Goal: Task Accomplishment & Management: Use online tool/utility

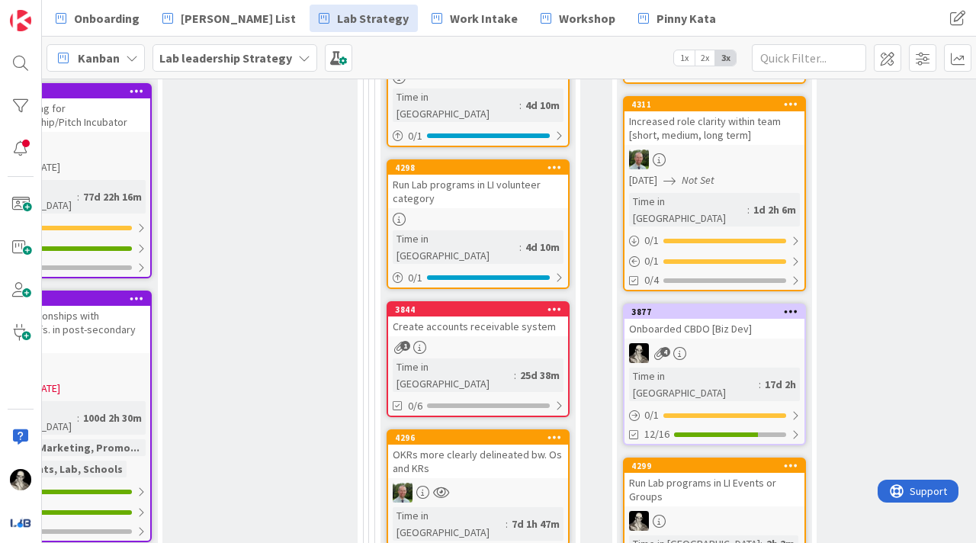
scroll to position [744, 2017]
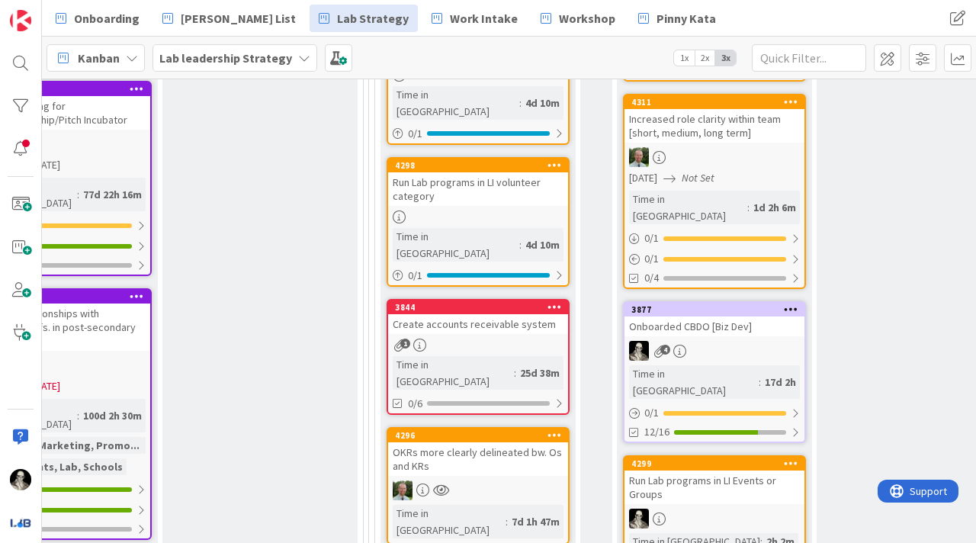
click at [715, 317] on div "Onboarded CBDO [Biz Dev]" at bounding box center [715, 327] width 180 height 20
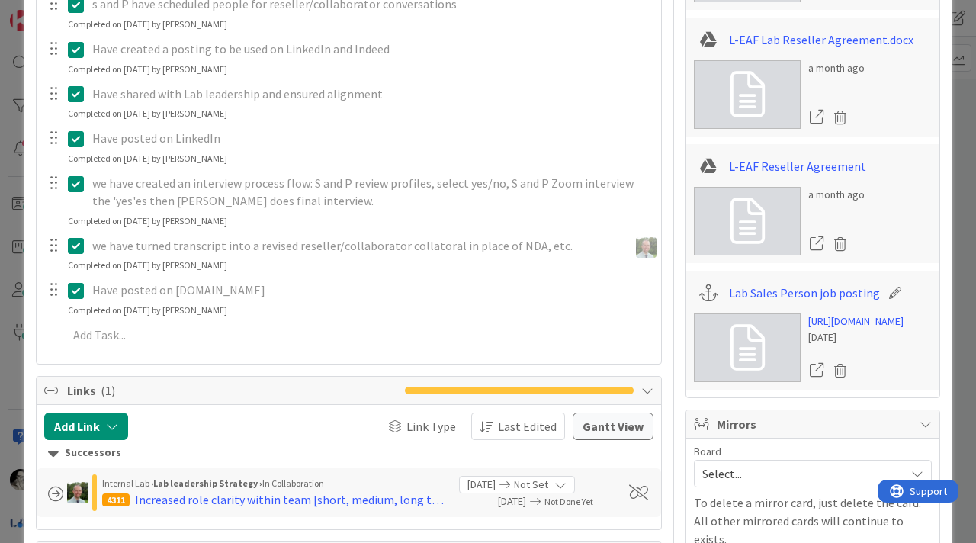
scroll to position [714, 0]
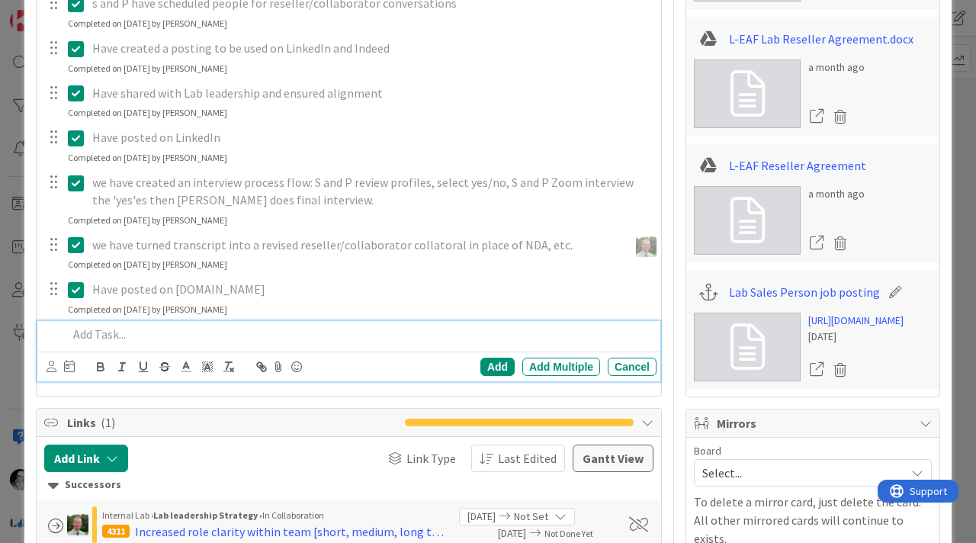
click at [143, 329] on p at bounding box center [359, 335] width 583 height 18
click at [497, 358] on div "Add Add Multiple Cancel" at bounding box center [533, 367] width 246 height 18
click at [497, 362] on div "Add" at bounding box center [497, 367] width 34 height 18
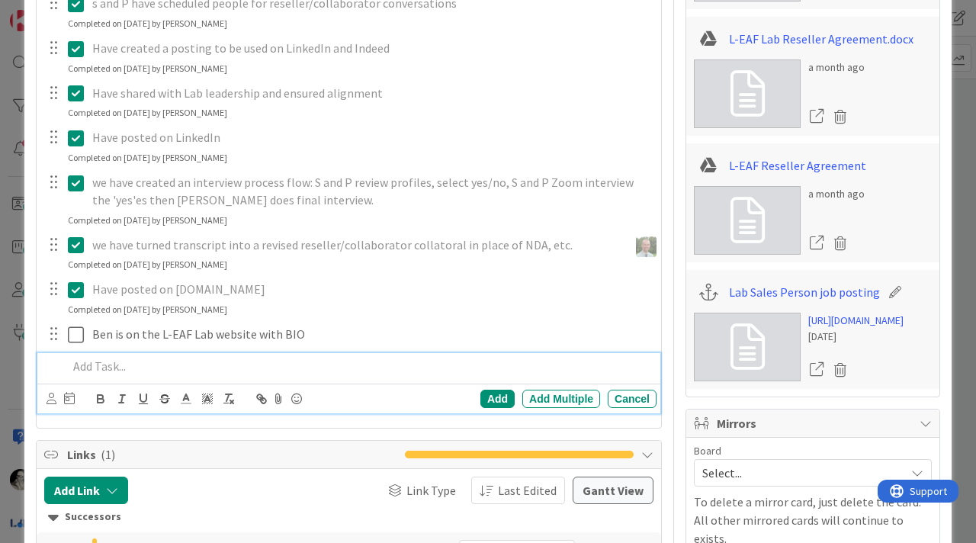
click at [141, 365] on p at bounding box center [359, 367] width 583 height 18
click at [495, 398] on div "Add" at bounding box center [497, 399] width 34 height 18
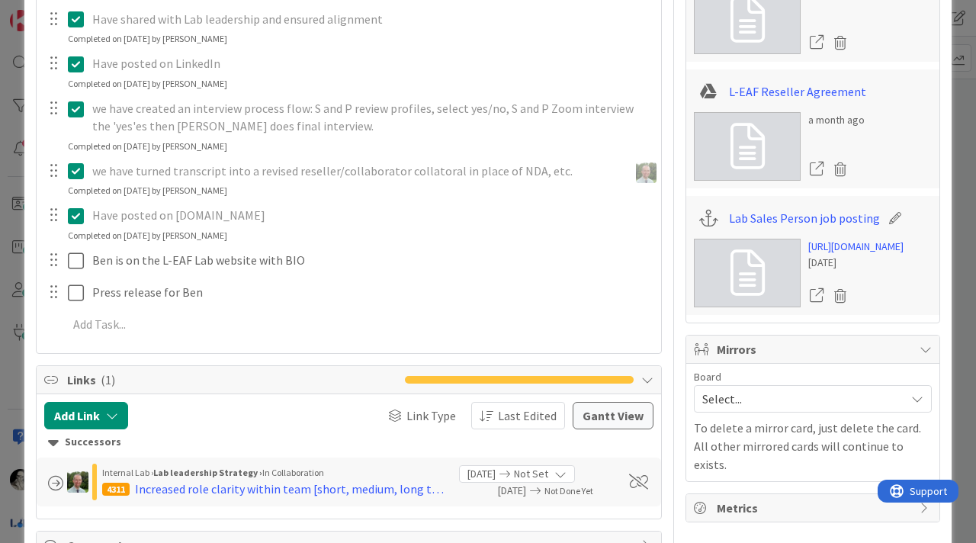
scroll to position [799, 0]
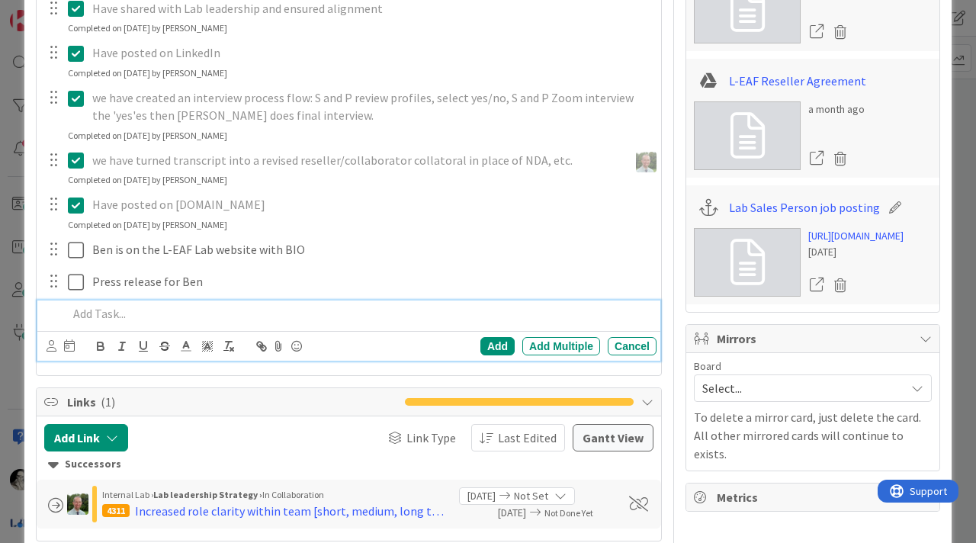
click at [115, 317] on p at bounding box center [359, 314] width 583 height 18
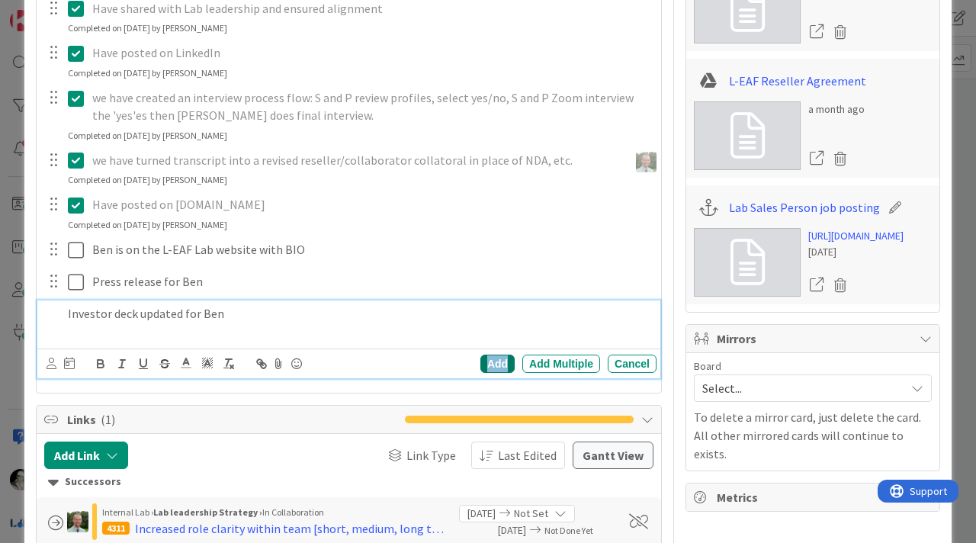
click at [497, 360] on div "Add" at bounding box center [497, 364] width 34 height 18
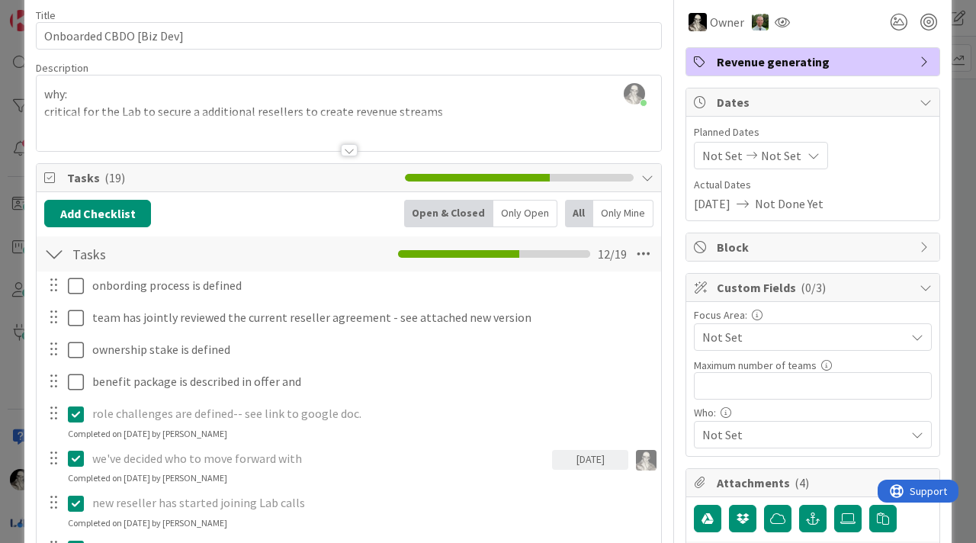
scroll to position [0, 0]
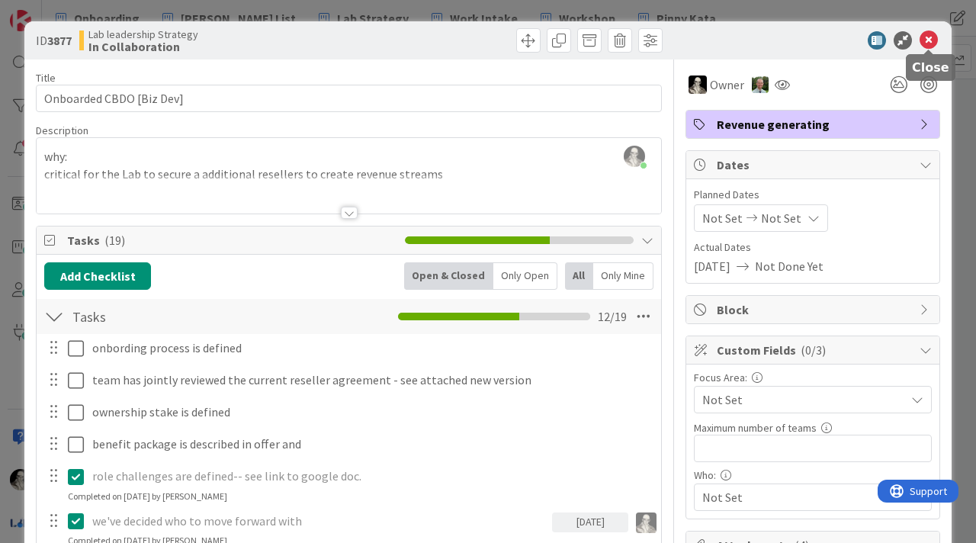
click at [927, 39] on icon at bounding box center [929, 40] width 18 height 18
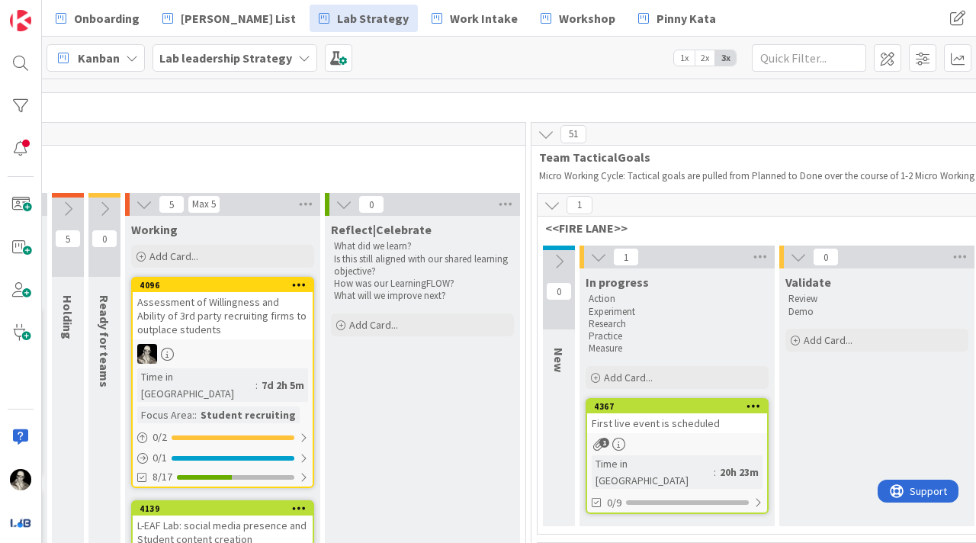
scroll to position [13, 1851]
